Goal: Task Accomplishment & Management: Manage account settings

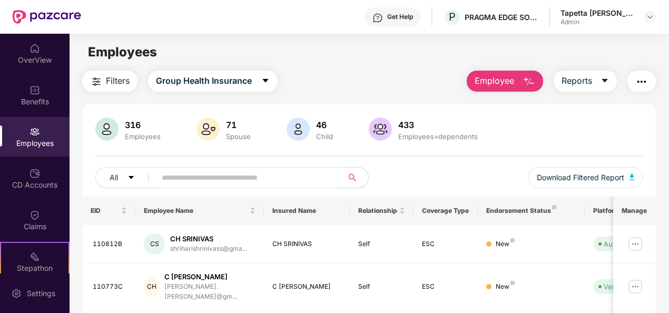
click at [511, 74] on span "Employee" at bounding box center [495, 80] width 40 height 13
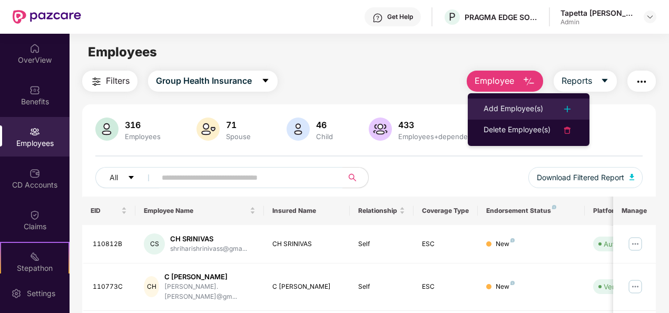
click at [530, 108] on div "Add Employee(s)" at bounding box center [514, 109] width 60 height 13
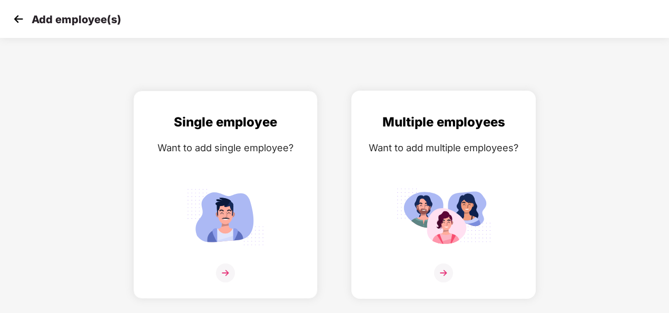
click at [415, 166] on div "Multiple employees Want to add multiple employees?" at bounding box center [444, 203] width 162 height 183
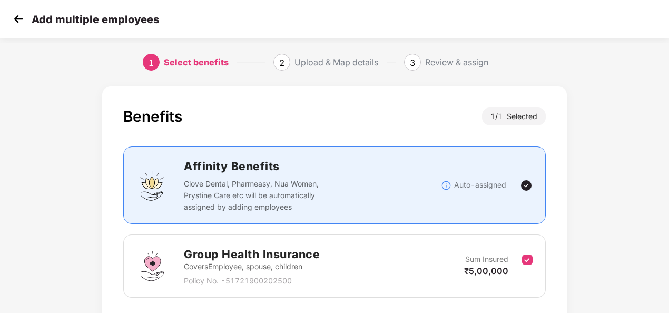
click at [9, 16] on div "Add multiple employees" at bounding box center [334, 19] width 669 height 38
click at [17, 18] on img at bounding box center [19, 19] width 16 height 16
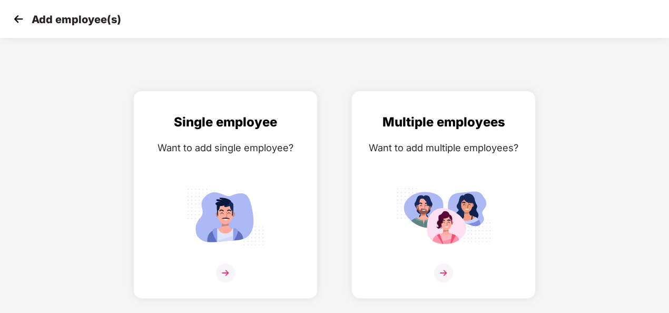
click at [16, 18] on img at bounding box center [19, 19] width 16 height 16
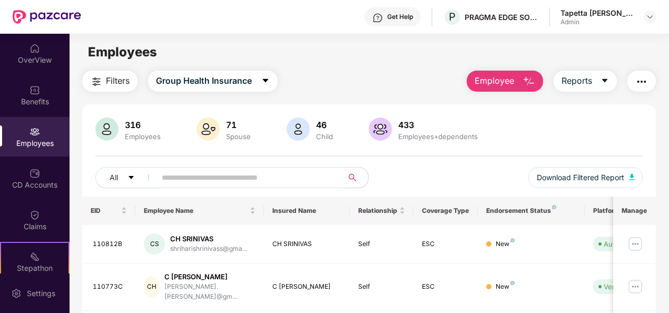
click at [246, 181] on input "text" at bounding box center [245, 178] width 167 height 16
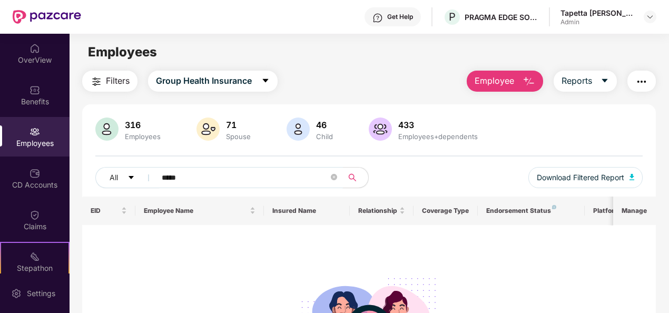
type input "******"
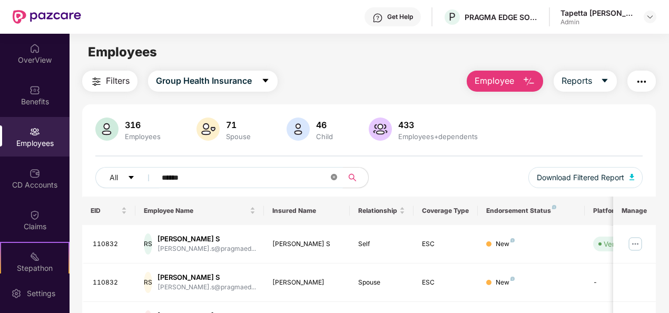
click at [334, 178] on icon "close-circle" at bounding box center [334, 177] width 6 height 6
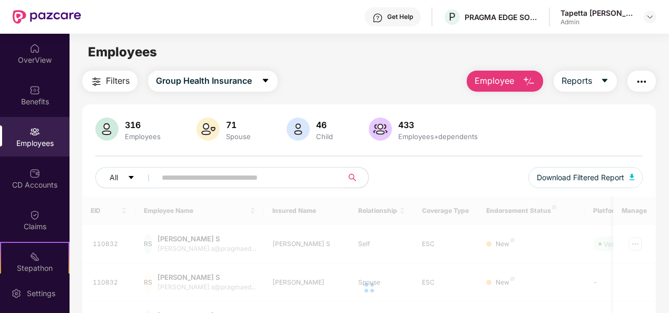
click at [532, 85] on img "button" at bounding box center [529, 81] width 13 height 13
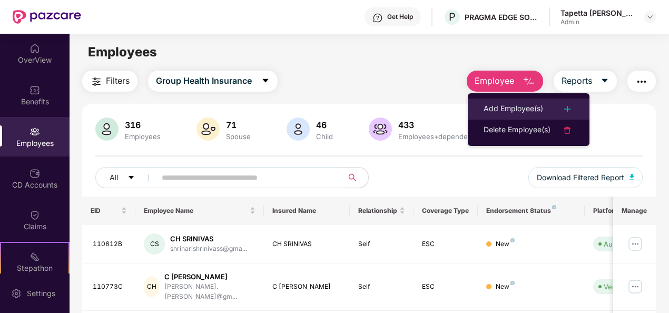
click at [511, 113] on div "Add Employee(s)" at bounding box center [514, 109] width 60 height 13
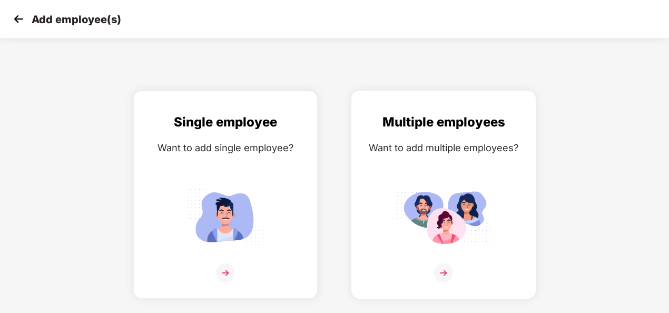
click at [441, 161] on div "Multiple employees Want to add multiple employees?" at bounding box center [444, 203] width 162 height 183
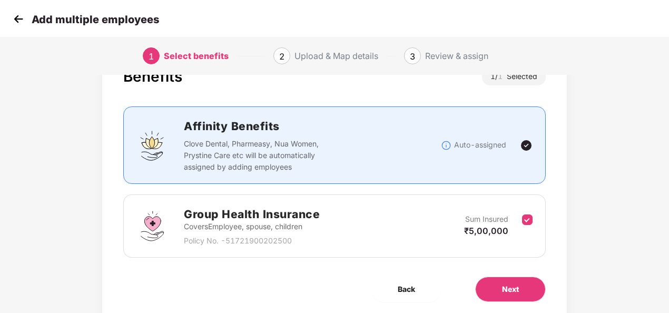
scroll to position [76, 0]
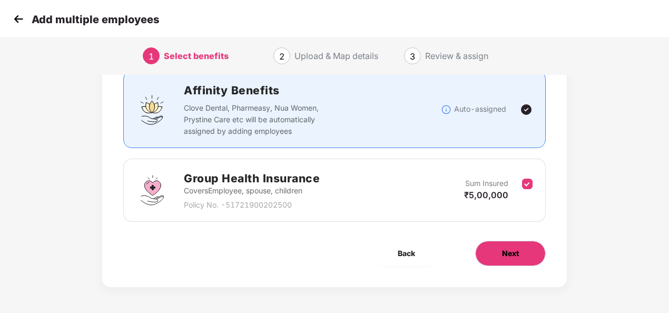
click at [505, 254] on span "Next" at bounding box center [510, 254] width 17 height 12
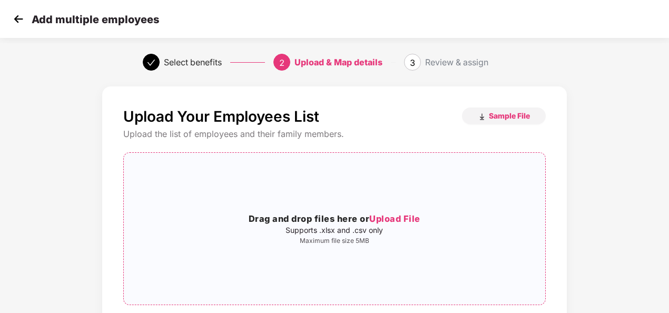
click at [388, 216] on span "Upload File" at bounding box center [394, 218] width 51 height 11
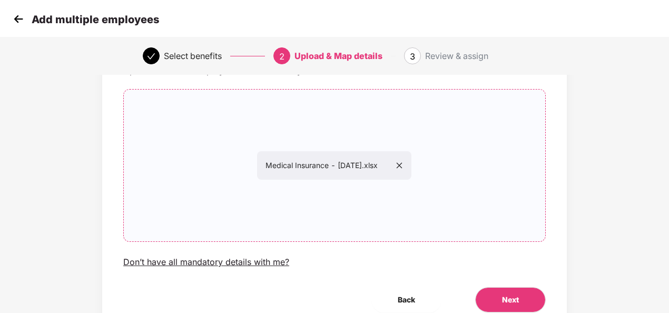
scroll to position [110, 0]
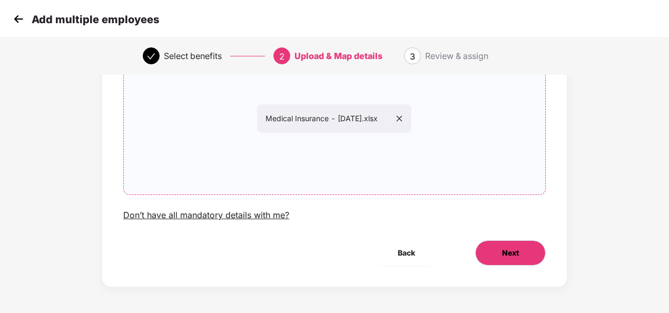
click at [506, 249] on span "Next" at bounding box center [510, 253] width 17 height 12
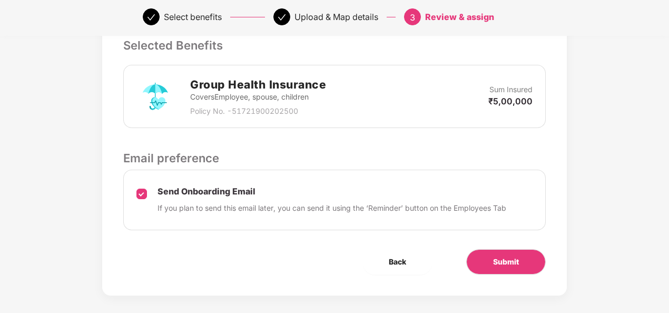
scroll to position [285, 0]
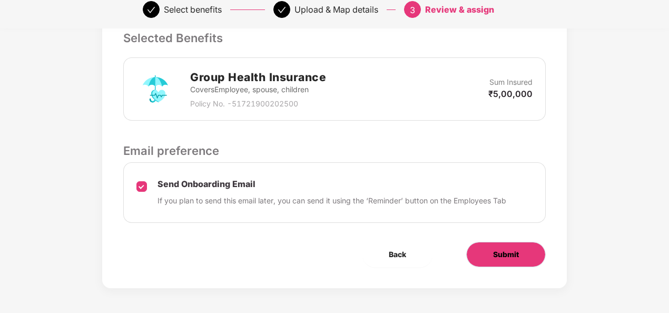
click at [520, 259] on button "Submit" at bounding box center [506, 254] width 80 height 25
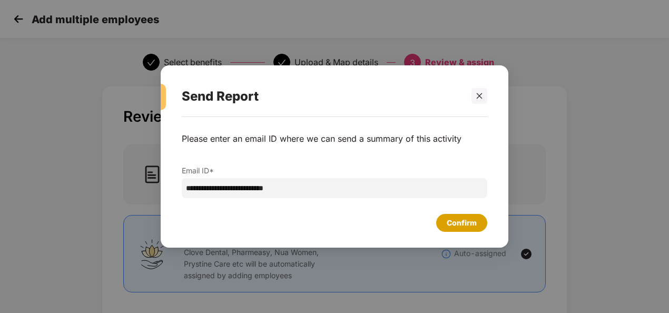
click at [455, 219] on div "Confirm" at bounding box center [462, 223] width 30 height 12
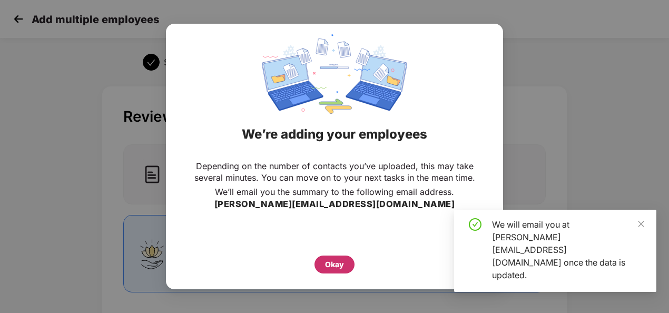
click at [338, 257] on div "Okay" at bounding box center [335, 265] width 40 height 18
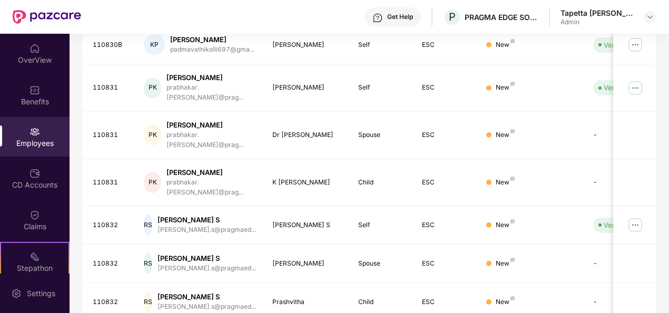
scroll to position [16, 0]
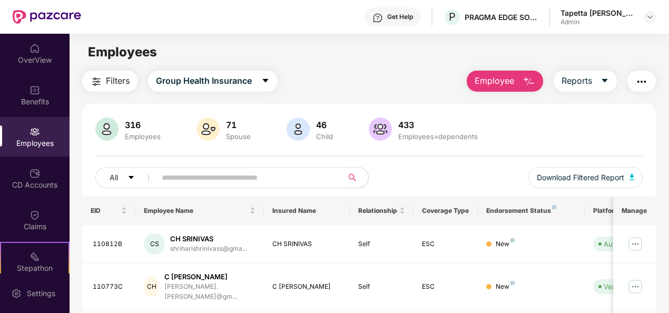
click at [235, 174] on input "text" at bounding box center [245, 178] width 167 height 16
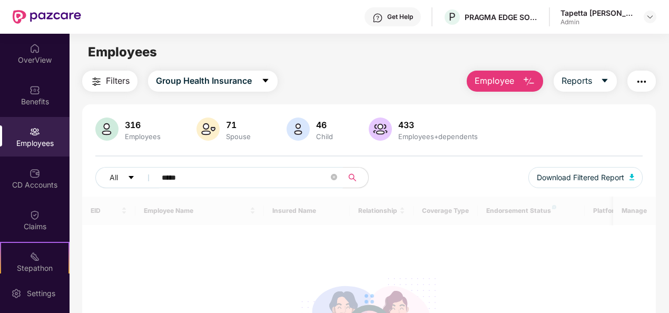
type input "******"
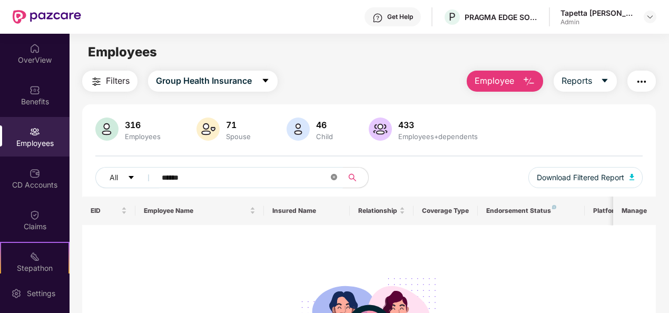
click at [334, 178] on icon "close-circle" at bounding box center [334, 177] width 6 height 6
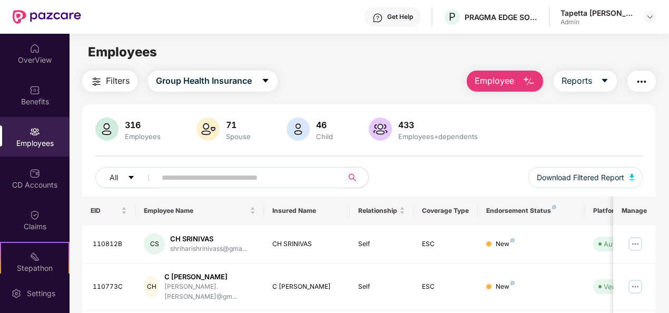
click at [505, 83] on span "Employee" at bounding box center [495, 80] width 40 height 13
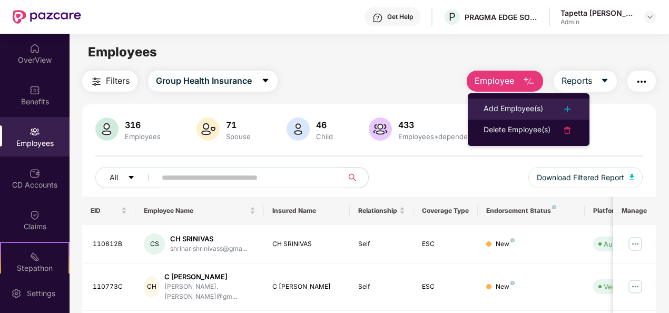
click at [508, 105] on div "Add Employee(s)" at bounding box center [514, 109] width 60 height 13
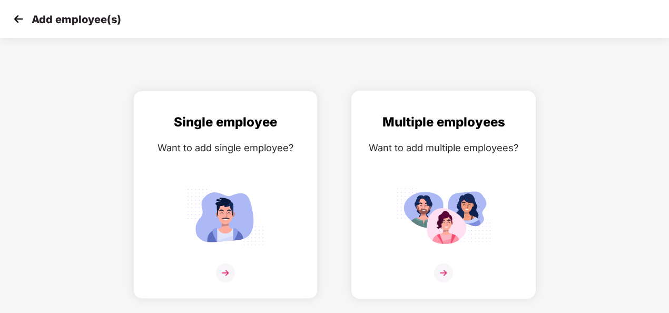
click at [446, 270] on img at bounding box center [443, 273] width 19 height 19
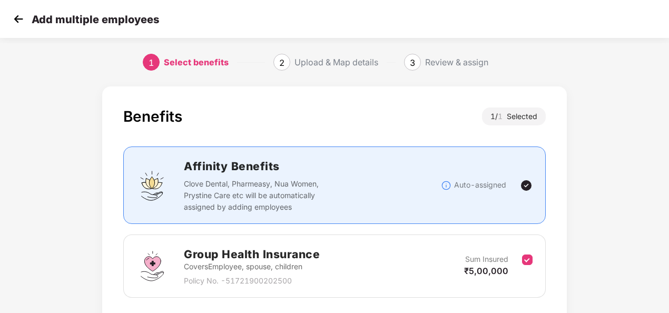
click at [20, 17] on img at bounding box center [19, 19] width 16 height 16
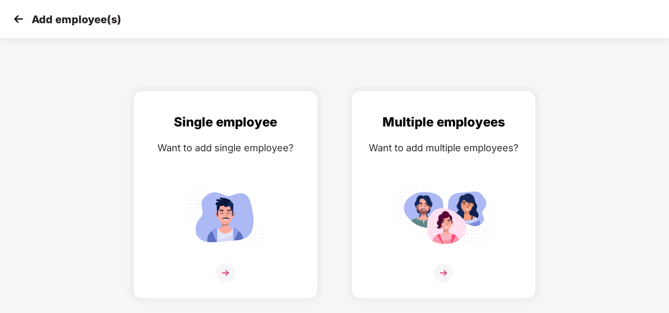
click at [17, 13] on img at bounding box center [19, 19] width 16 height 16
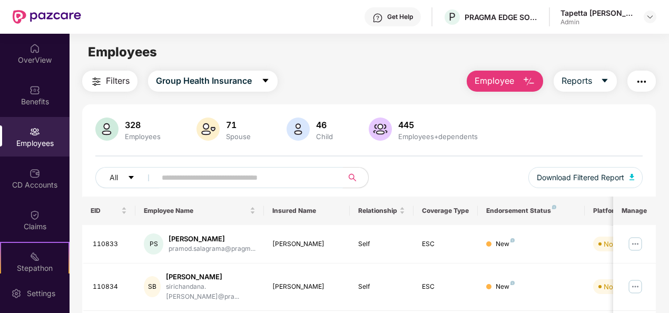
click at [307, 179] on input "text" at bounding box center [245, 178] width 167 height 16
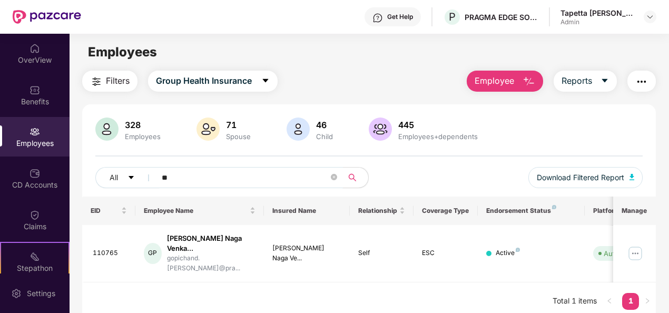
type input "*"
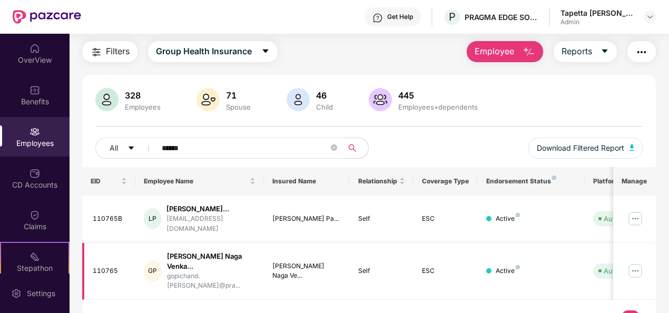
scroll to position [44, 0]
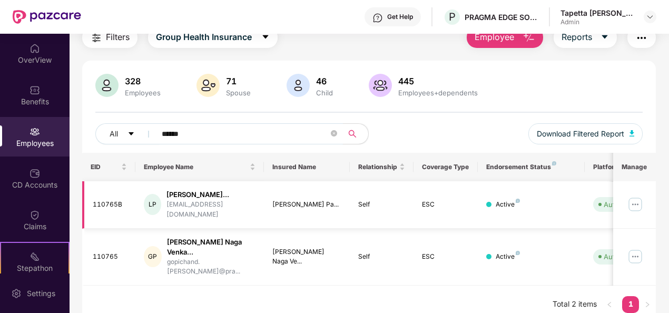
type input "******"
click at [637, 205] on img at bounding box center [635, 204] width 17 height 17
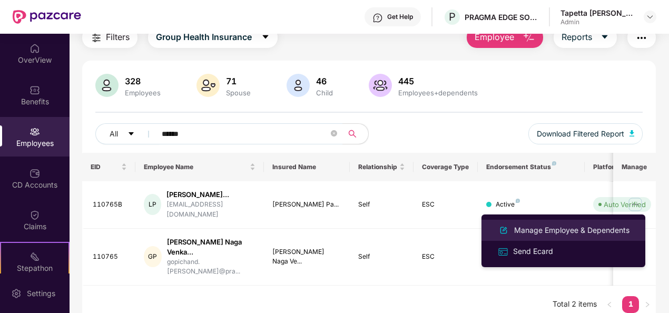
click at [540, 233] on div "Manage Employee & Dependents" at bounding box center [572, 231] width 120 height 12
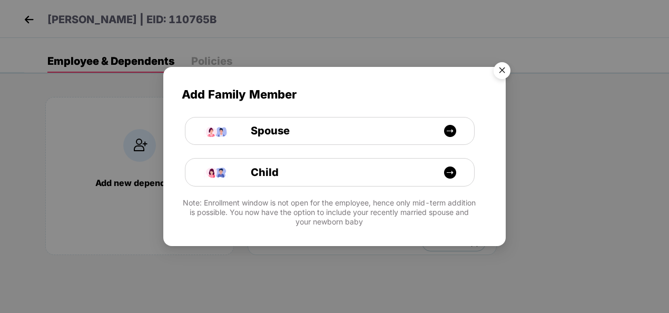
click at [504, 71] on img "Close" at bounding box center [503, 72] width 30 height 30
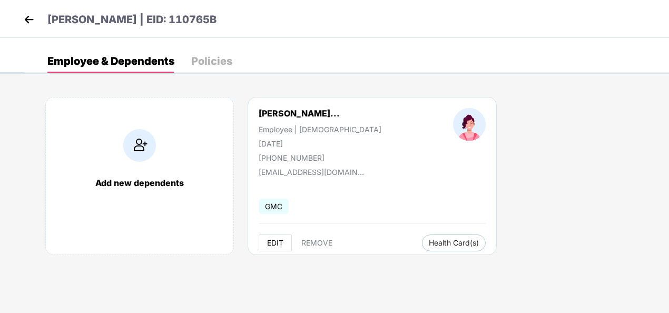
click at [279, 241] on span "EDIT" at bounding box center [275, 243] width 16 height 8
select select "******"
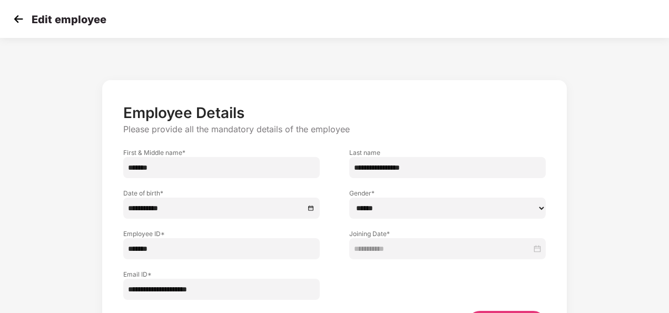
click at [18, 21] on img at bounding box center [19, 19] width 16 height 16
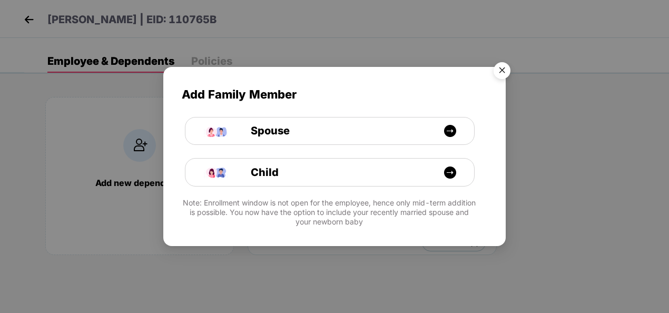
click at [500, 69] on img "Close" at bounding box center [503, 72] width 30 height 30
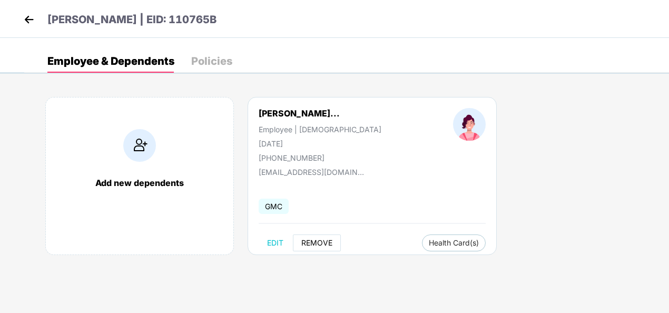
click at [320, 244] on span "REMOVE" at bounding box center [316, 243] width 31 height 8
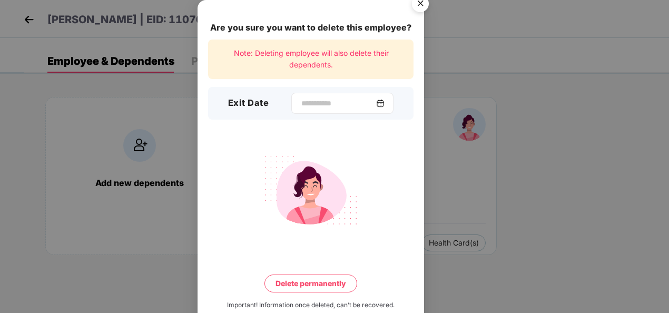
click at [385, 101] on img at bounding box center [380, 103] width 8 height 8
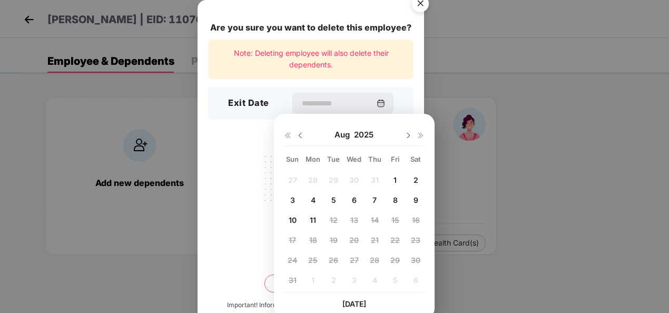
click at [304, 131] on img at bounding box center [300, 135] width 8 height 8
click at [302, 133] on img at bounding box center [300, 135] width 8 height 8
click at [407, 133] on img at bounding box center [408, 135] width 8 height 8
click at [315, 222] on span "14" at bounding box center [313, 220] width 8 height 9
type input "**********"
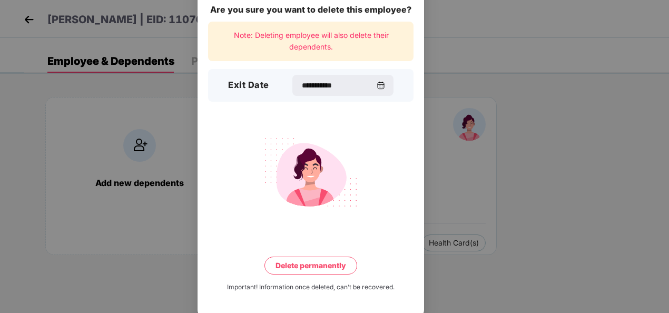
scroll to position [23, 0]
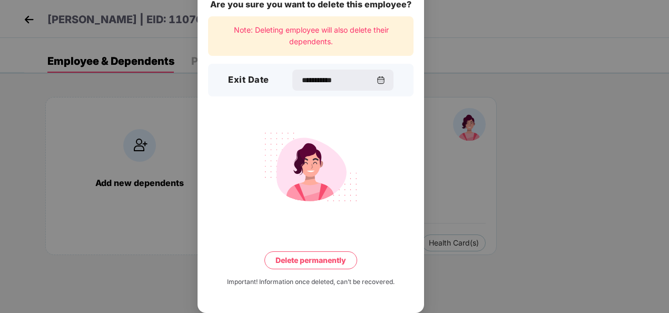
click at [326, 255] on button "Delete permanently" at bounding box center [311, 260] width 93 height 18
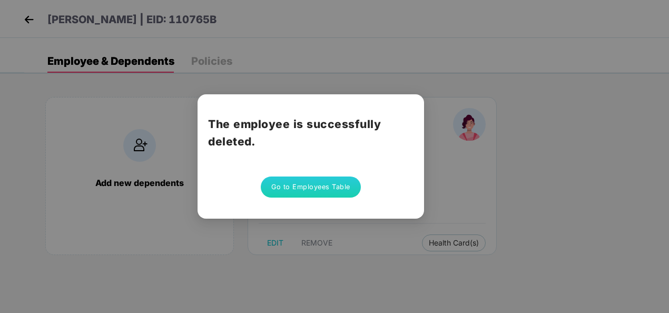
click at [329, 196] on button "Go to Employees Table" at bounding box center [311, 187] width 100 height 21
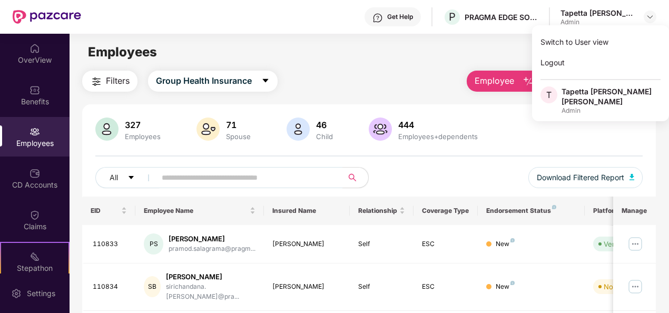
click at [361, 47] on div "Employees" at bounding box center [369, 52] width 599 height 20
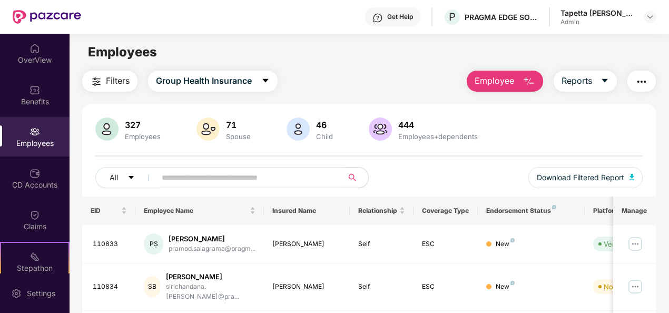
click at [234, 172] on input "text" at bounding box center [245, 178] width 167 height 16
click at [647, 84] on img "button" at bounding box center [642, 81] width 13 height 13
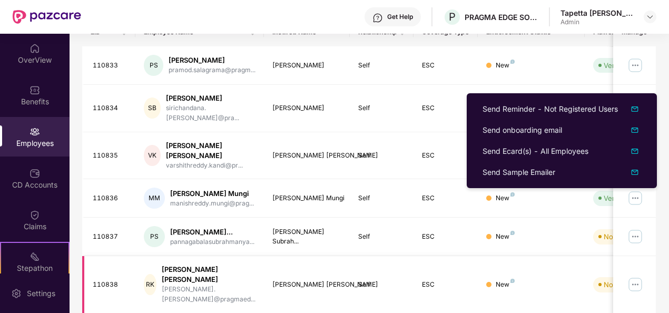
scroll to position [158, 0]
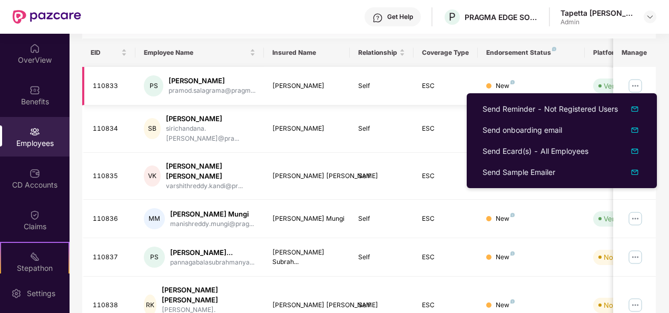
click at [190, 79] on div "Pramod Salagrama" at bounding box center [212, 81] width 87 height 10
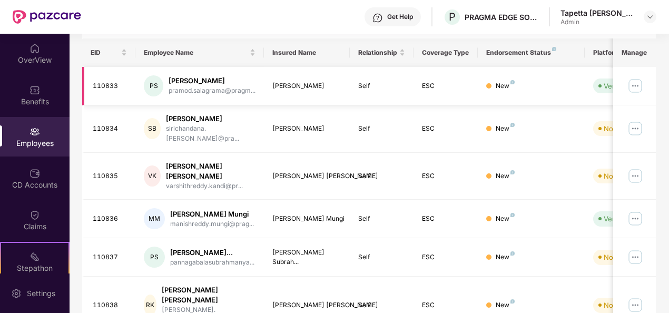
scroll to position [105, 0]
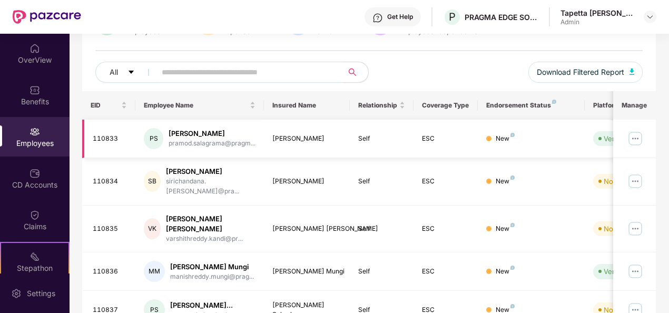
click at [636, 141] on img at bounding box center [635, 138] width 17 height 17
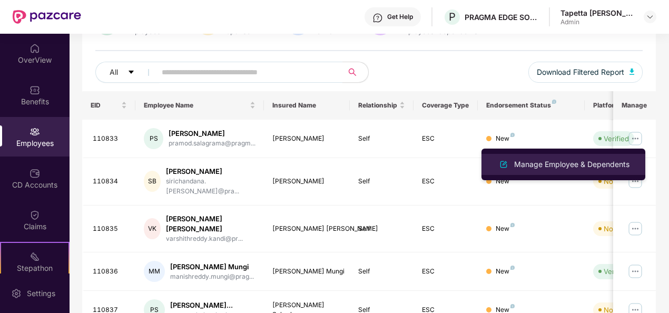
click at [564, 164] on div "Manage Employee & Dependents" at bounding box center [572, 165] width 120 height 12
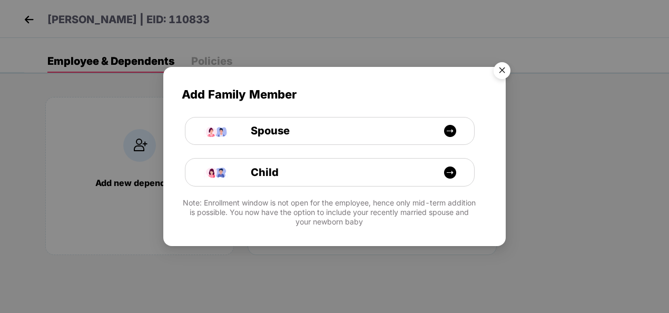
click at [505, 72] on img "Close" at bounding box center [503, 72] width 30 height 30
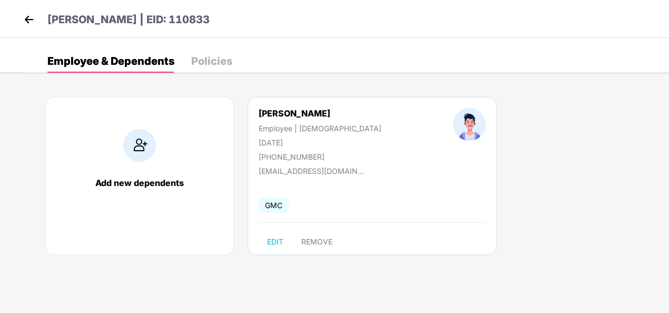
click at [26, 24] on img at bounding box center [29, 20] width 16 height 16
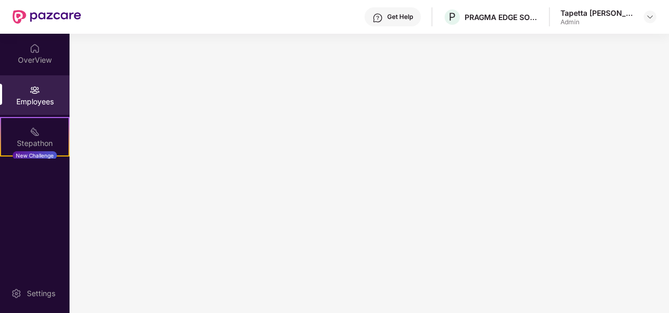
click at [407, 18] on div "Get Help" at bounding box center [400, 17] width 26 height 8
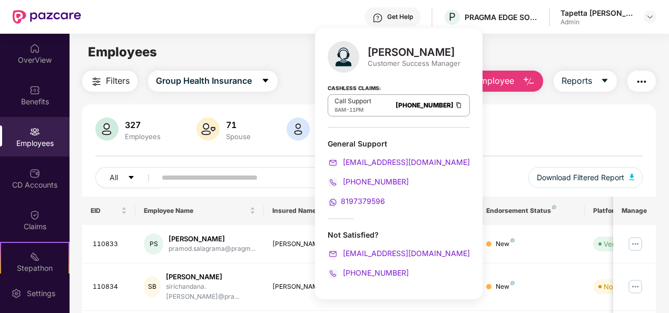
click at [345, 62] on img at bounding box center [344, 57] width 32 height 32
click at [206, 187] on div "All Download Filtered Report" at bounding box center [369, 182] width 548 height 30
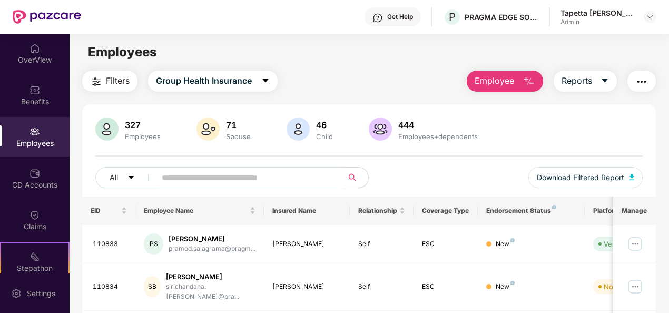
click at [207, 179] on input "text" at bounding box center [245, 178] width 167 height 16
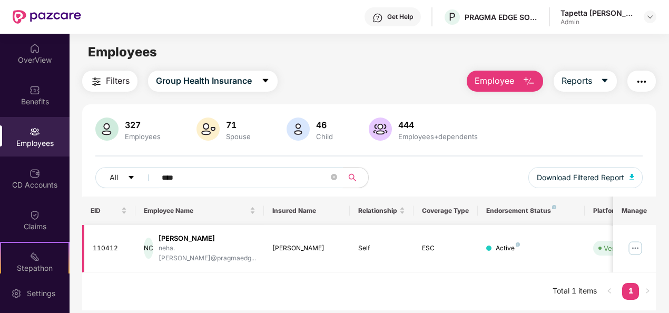
type input "****"
click at [635, 243] on img at bounding box center [635, 248] width 17 height 17
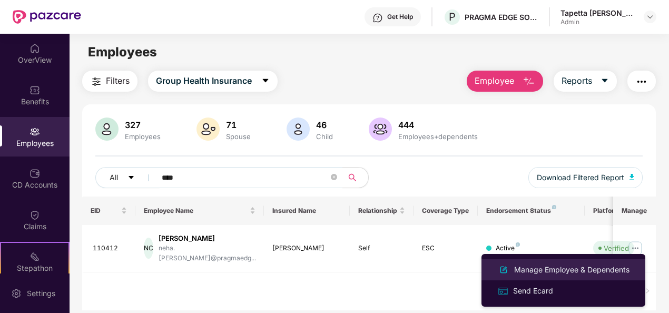
click at [600, 274] on div "Manage Employee & Dependents" at bounding box center [572, 270] width 120 height 12
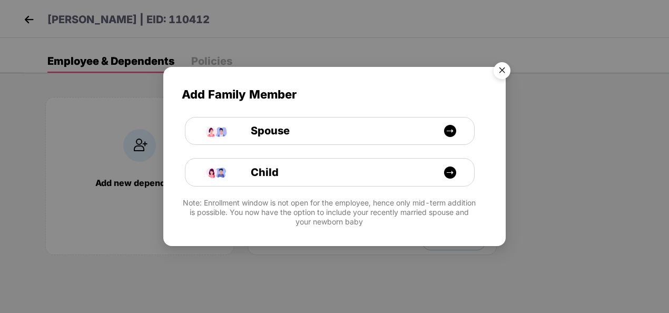
click at [501, 65] on img "Close" at bounding box center [503, 72] width 30 height 30
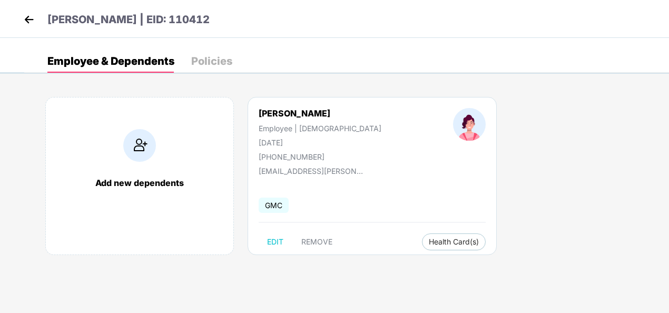
click at [26, 18] on img at bounding box center [29, 20] width 16 height 16
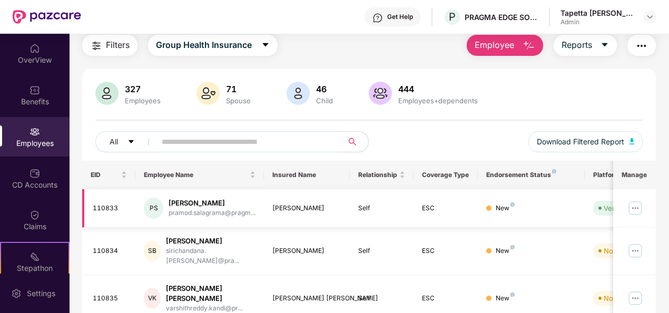
scroll to position [53, 0]
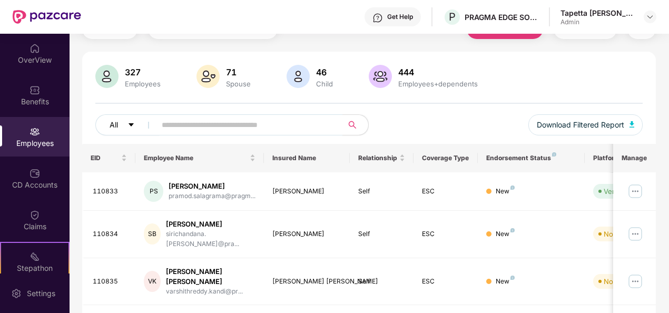
click at [132, 124] on icon "caret-down" at bounding box center [131, 124] width 5 height 3
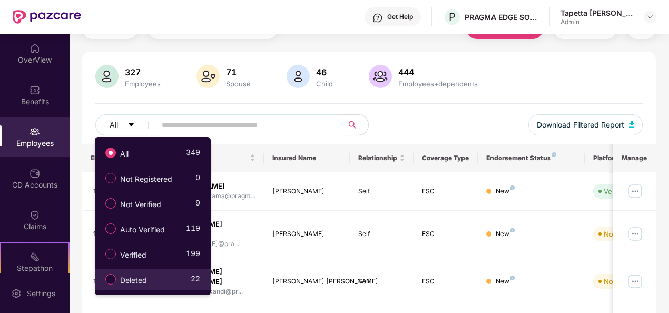
click at [160, 275] on div "Deleted 22" at bounding box center [150, 279] width 100 height 18
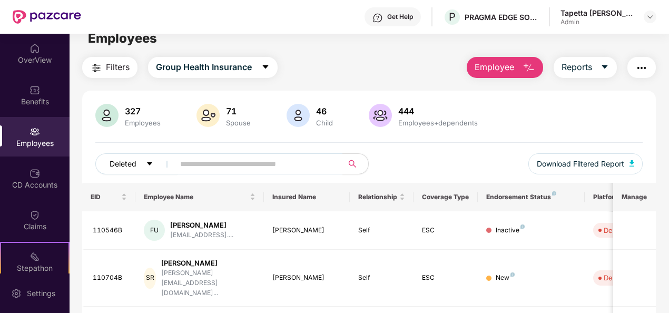
scroll to position [0, 0]
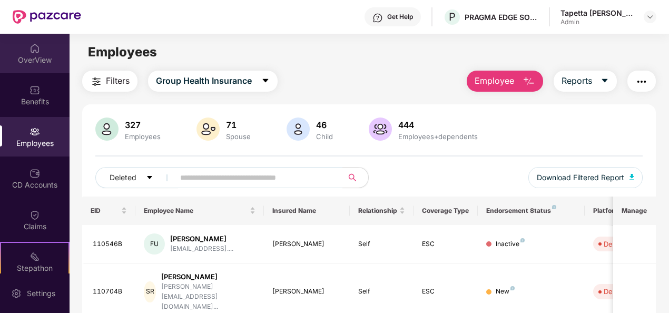
click at [30, 58] on div "OverView" at bounding box center [35, 60] width 70 height 11
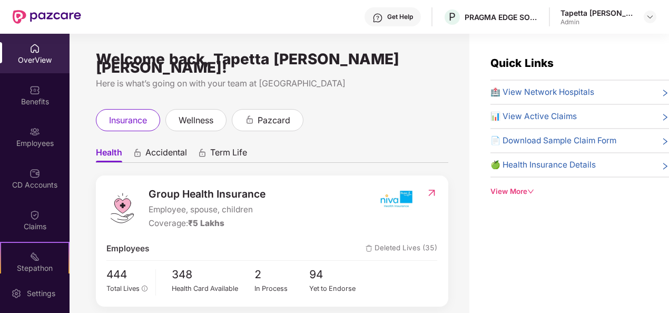
click at [512, 188] on div "View More" at bounding box center [580, 191] width 179 height 11
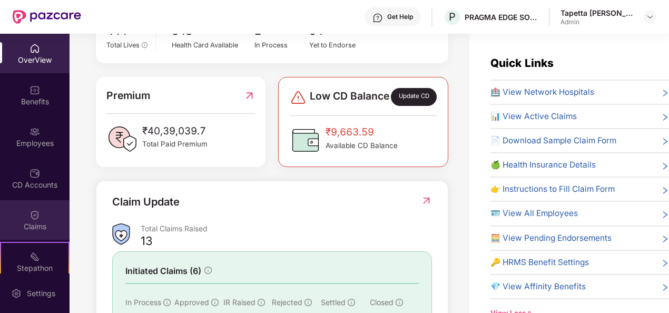
scroll to position [316, 0]
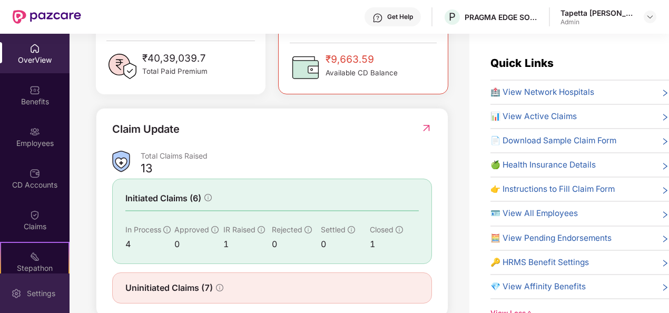
click at [45, 295] on div "Settings" at bounding box center [41, 293] width 35 height 11
